Goal: Find contact information

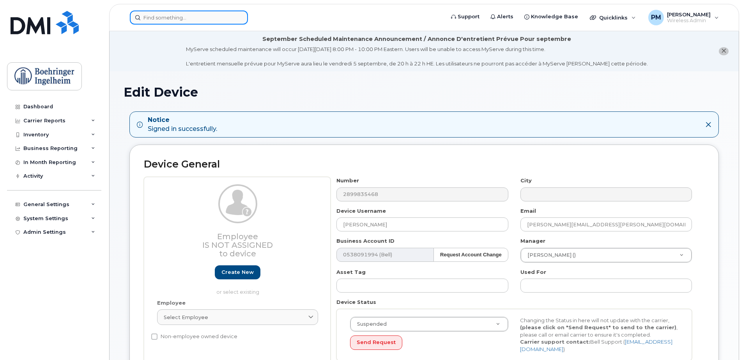
click at [191, 15] on input at bounding box center [189, 18] width 118 height 14
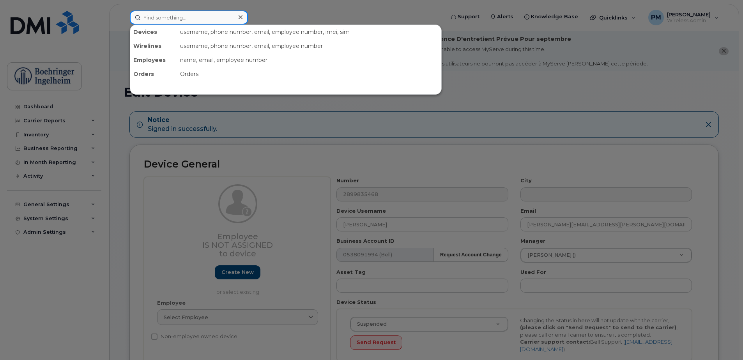
type input "a"
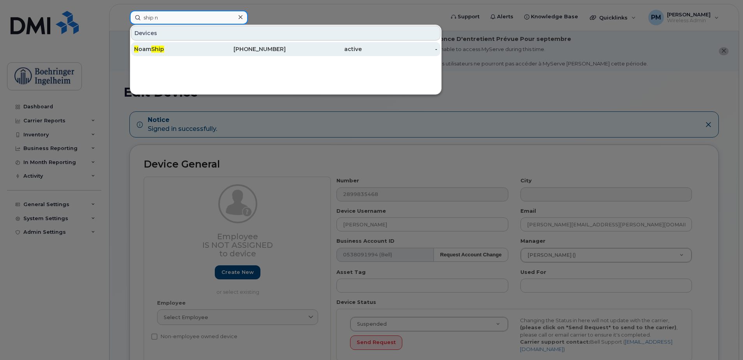
type input "ship n"
click at [220, 50] on div "[PHONE_NUMBER]" at bounding box center [248, 49] width 76 height 8
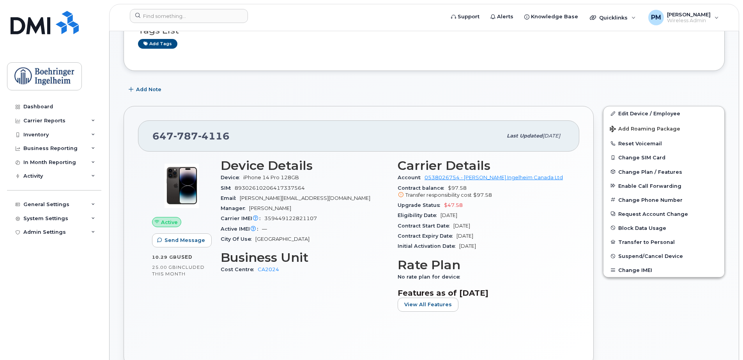
scroll to position [156, 0]
